Goal: Use online tool/utility: Use online tool/utility

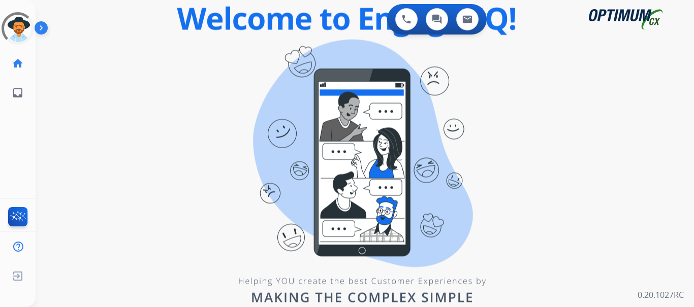
click at [51, 30] on img at bounding box center [43, 29] width 17 height 19
click at [40, 27] on img at bounding box center [43, 29] width 17 height 19
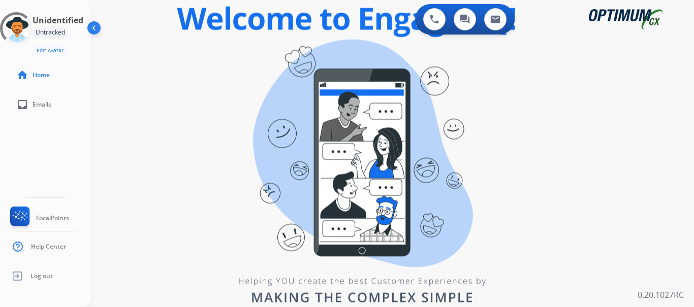
click at [91, 28] on img at bounding box center [94, 29] width 19 height 19
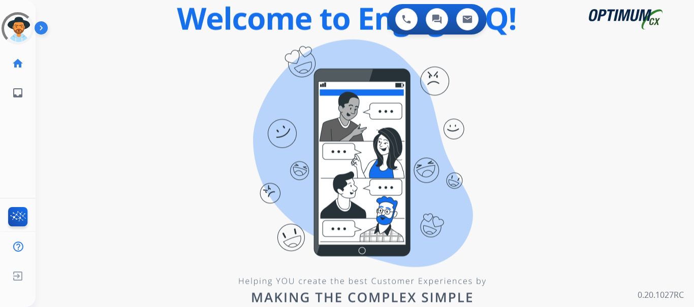
click at [38, 27] on img at bounding box center [43, 29] width 17 height 19
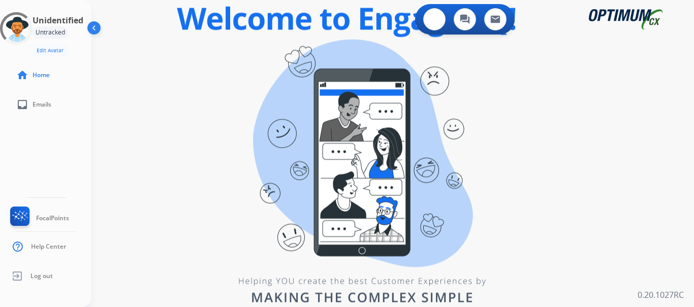
click at [434, 15] on img at bounding box center [434, 19] width 9 height 9
click at [436, 19] on img at bounding box center [434, 19] width 9 height 9
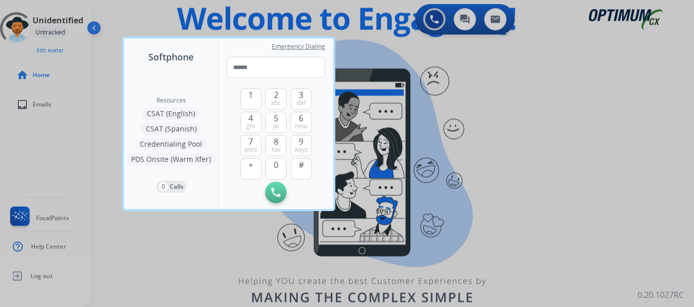
click at [496, 109] on div at bounding box center [347, 153] width 694 height 307
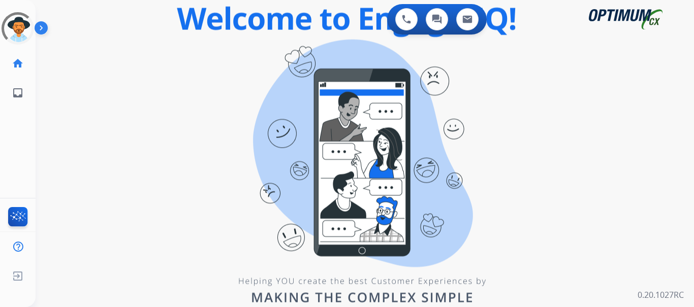
click at [41, 32] on img at bounding box center [43, 29] width 17 height 19
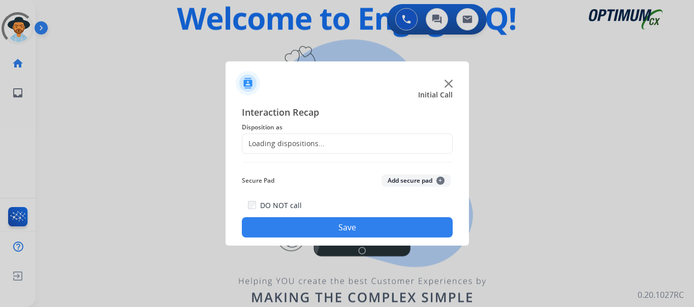
click at [447, 83] on img at bounding box center [449, 84] width 8 height 8
